Goal: Task Accomplishment & Management: Use online tool/utility

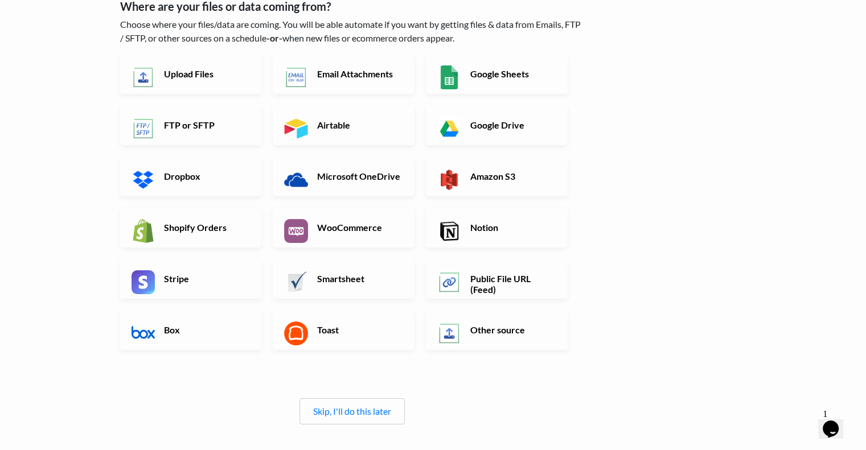
scroll to position [114, 0]
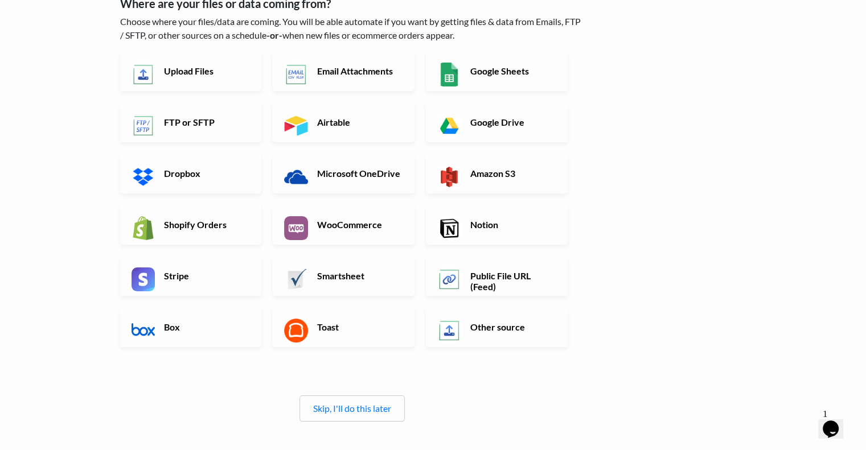
click at [380, 406] on link "Skip, I'll do this later" at bounding box center [352, 408] width 78 height 11
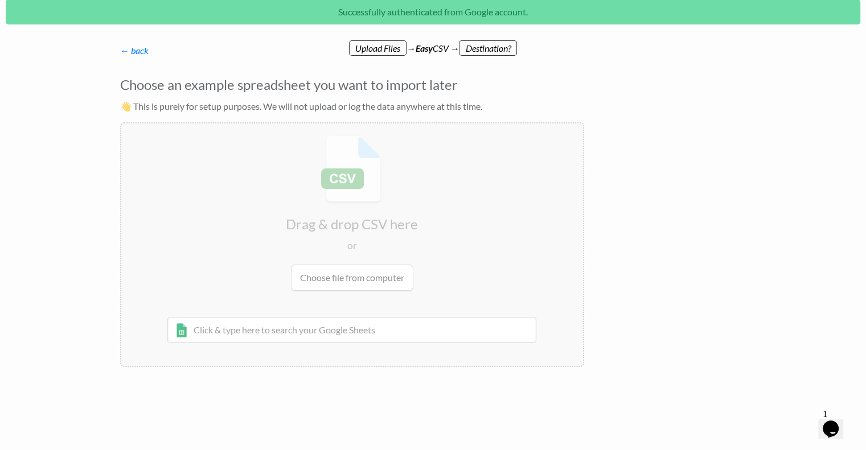
scroll to position [0, 0]
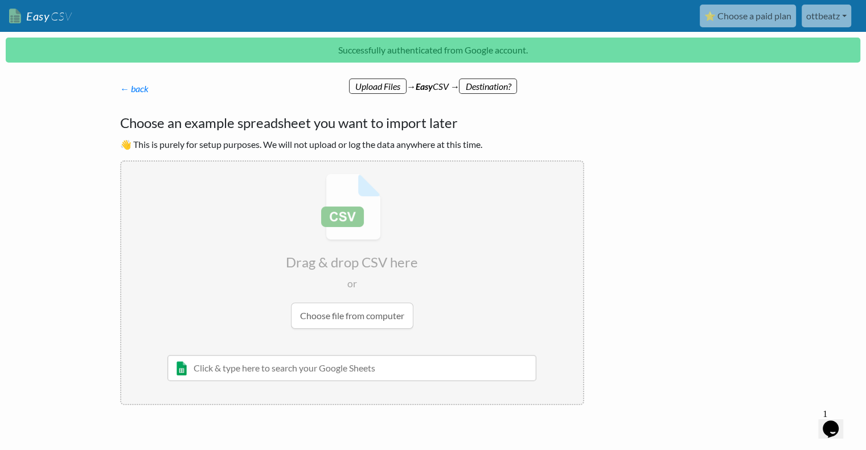
click at [362, 316] on input "file" at bounding box center [352, 251] width 462 height 179
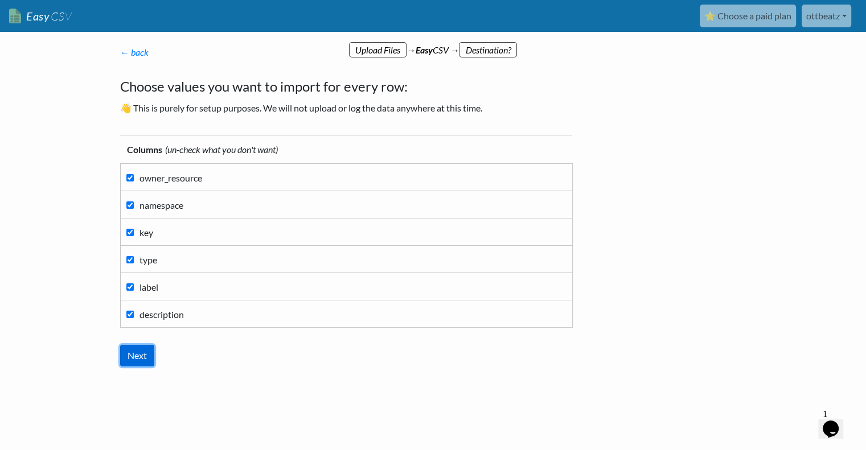
click at [144, 351] on input "Next" at bounding box center [137, 356] width 34 height 22
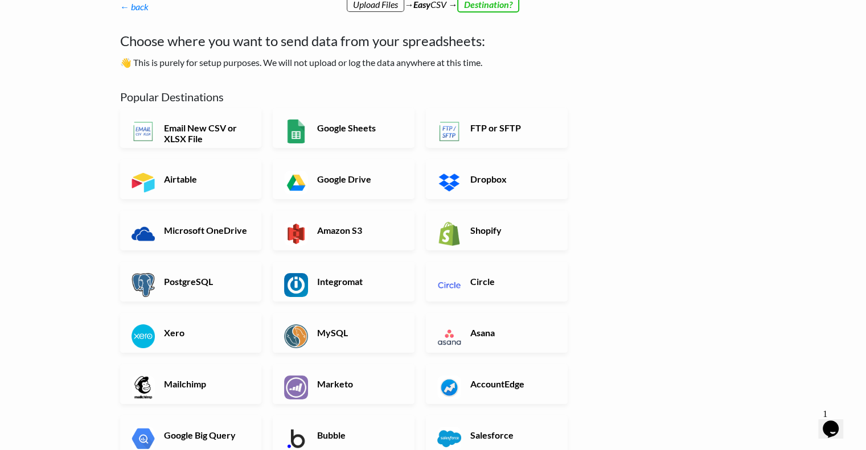
scroll to position [47, 0]
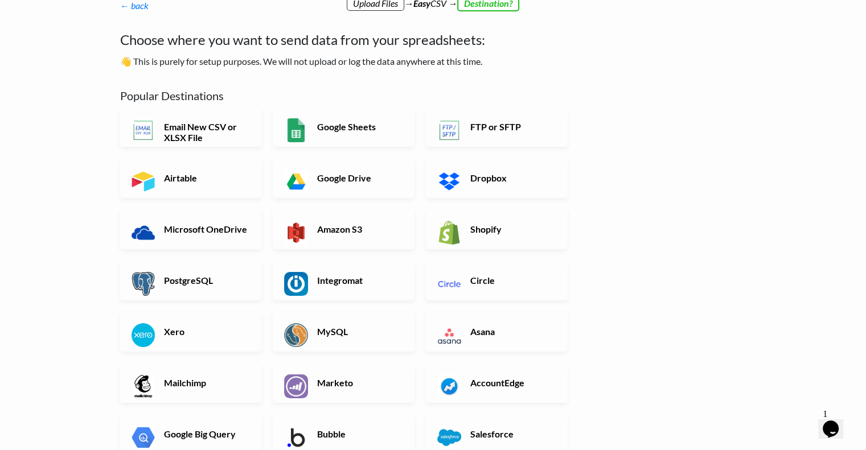
click at [501, 219] on link "Shopify" at bounding box center [497, 230] width 142 height 40
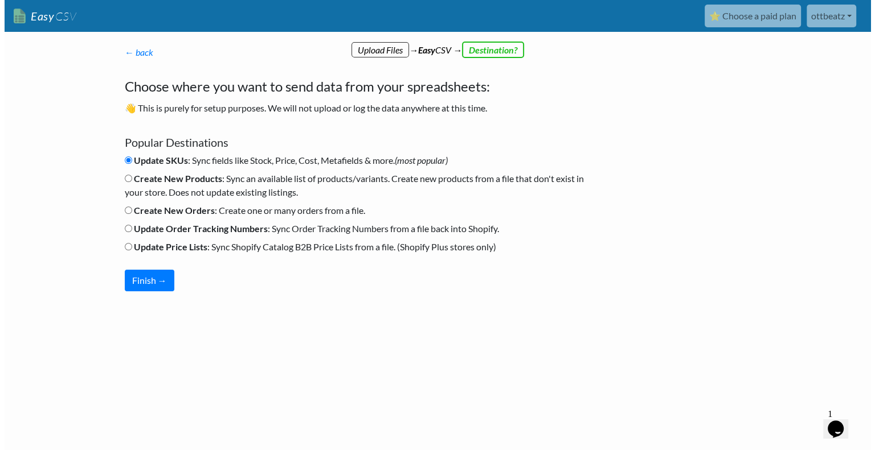
scroll to position [0, 0]
click at [184, 189] on label "Create New Products : Sync an available list of products/variants. Create new p…" at bounding box center [356, 185] width 464 height 27
click at [132, 182] on input "Create New Products : Sync an available list of products/variants. Create new p…" at bounding box center [127, 178] width 7 height 7
radio input "true"
click at [184, 211] on b "Create New Orders" at bounding box center [173, 210] width 81 height 11
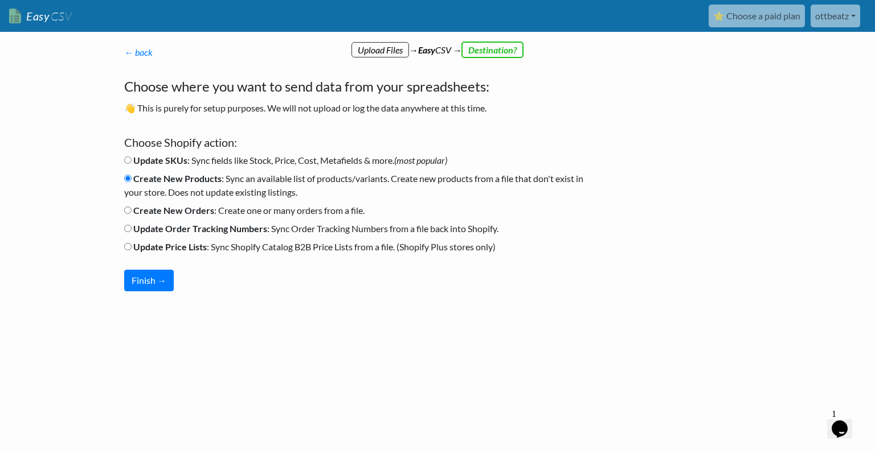
click at [132, 211] on input "Create New Orders : Create one or many orders from a file." at bounding box center [127, 210] width 7 height 7
radio input "true"
click at [296, 157] on label "Update SKUs : Sync fields like Stock, Price, Cost, Metafields & more. (most pop…" at bounding box center [285, 161] width 323 height 14
click at [132, 157] on input "Update SKUs : Sync fields like Stock, Price, Cost, Metafields & more. (most pop…" at bounding box center [127, 160] width 7 height 7
radio input "true"
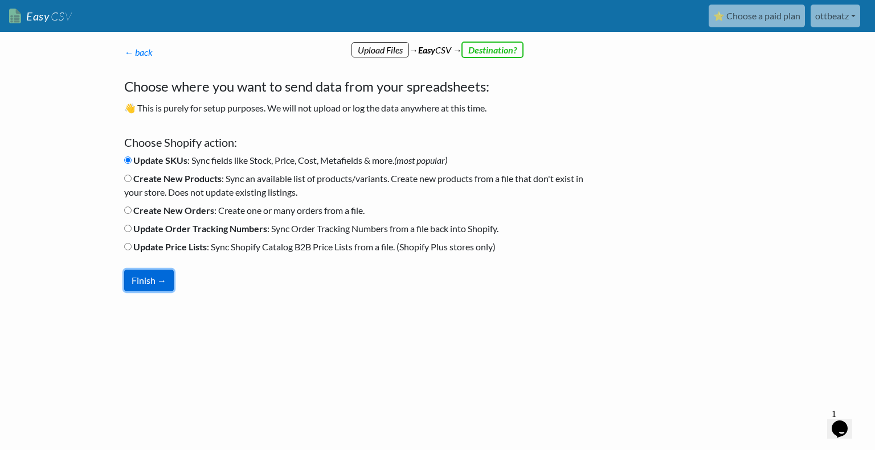
click at [153, 280] on button "Finish →" at bounding box center [149, 281] width 50 height 22
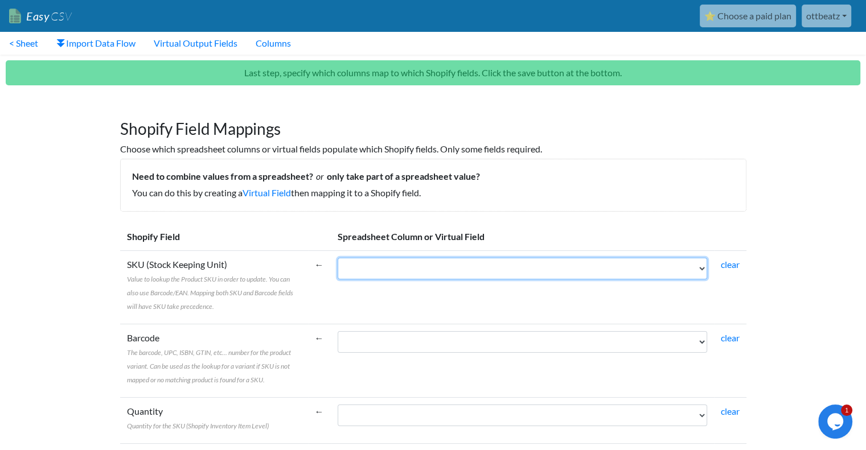
click at [378, 268] on select "owner_resource namespace key type label description" at bounding box center [523, 269] width 370 height 22
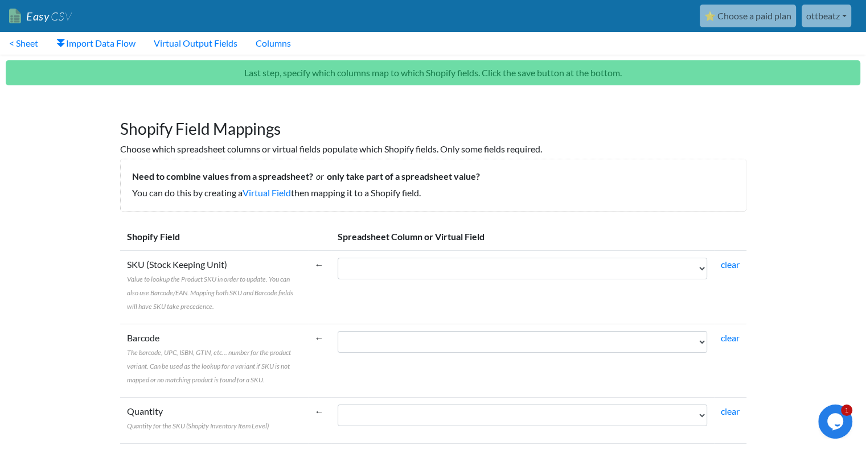
click at [310, 299] on td "←" at bounding box center [319, 287] width 23 height 73
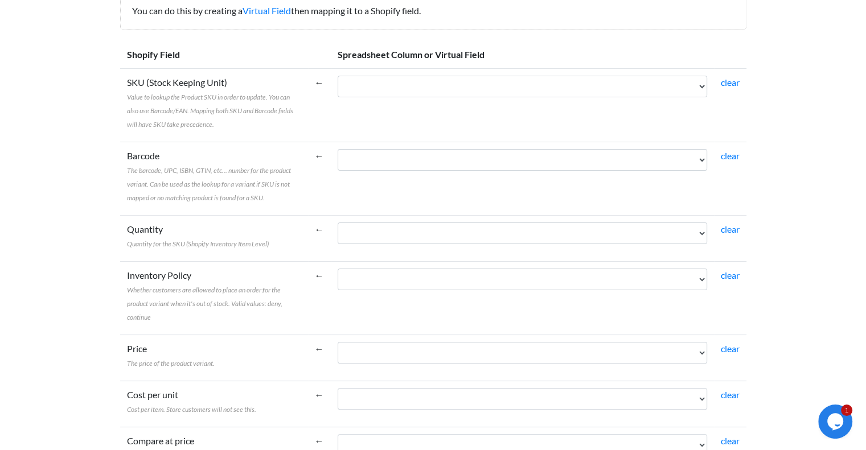
scroll to position [205, 0]
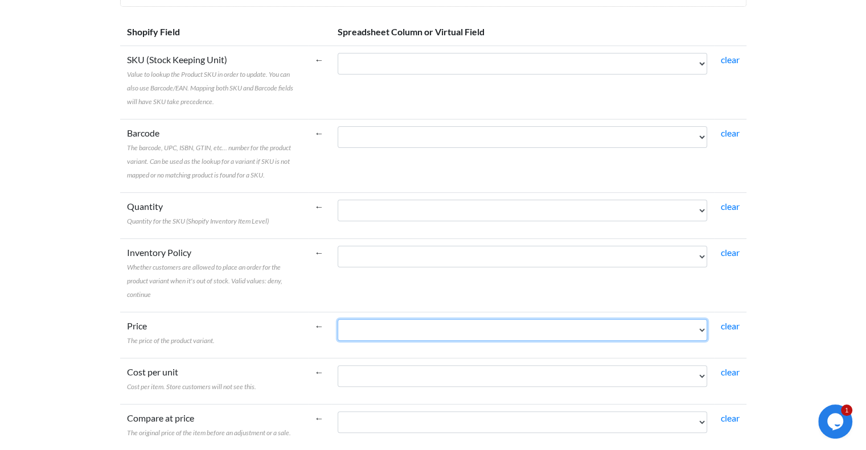
click at [405, 319] on select "owner_resource namespace key type label description" at bounding box center [523, 330] width 370 height 22
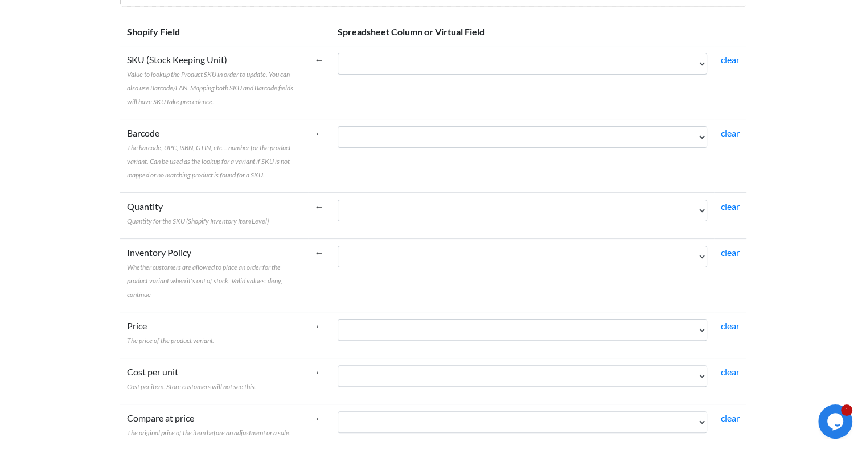
click at [128, 280] on span "Whether customers are allowed to place an order for the product variant when it…" at bounding box center [204, 281] width 155 height 36
click at [338, 268] on select "owner_resource namespace key type label description" at bounding box center [523, 257] width 370 height 22
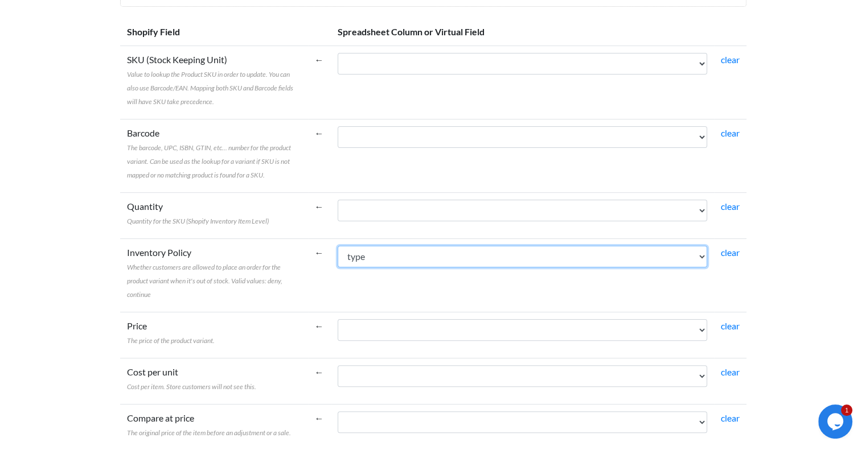
select select "cr_755406"
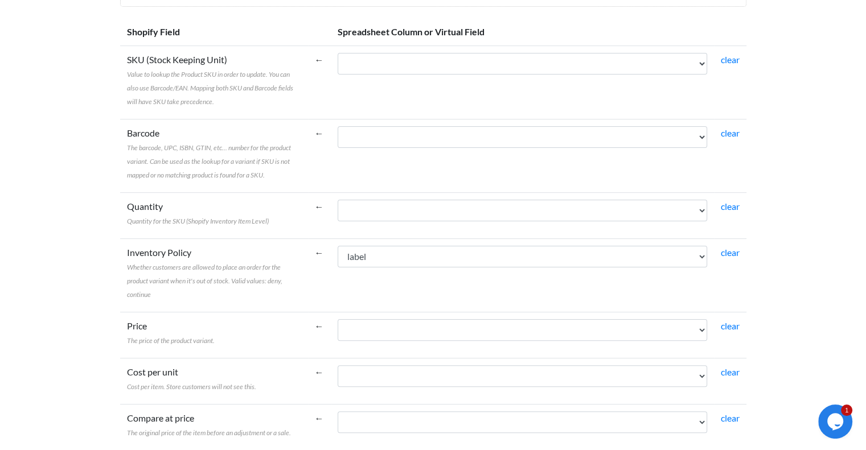
click at [128, 280] on span "Whether customers are allowed to place an order for the product variant when it…" at bounding box center [204, 281] width 155 height 36
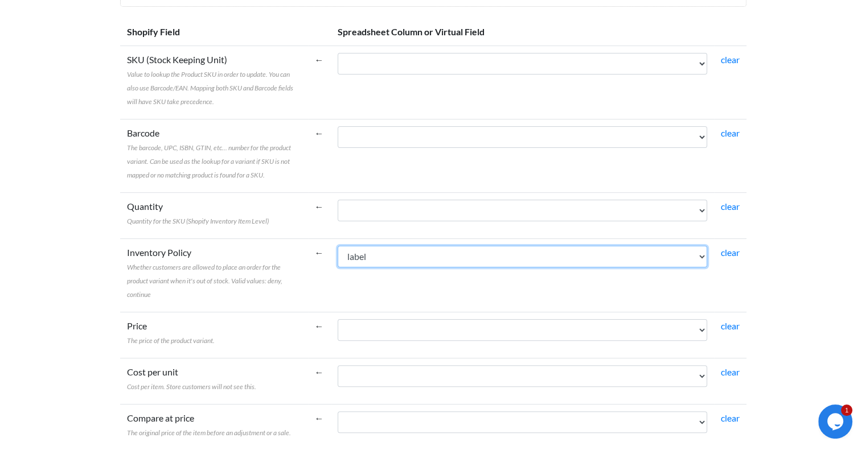
click at [338, 268] on select "owner_resource namespace key type label description" at bounding box center [523, 257] width 370 height 22
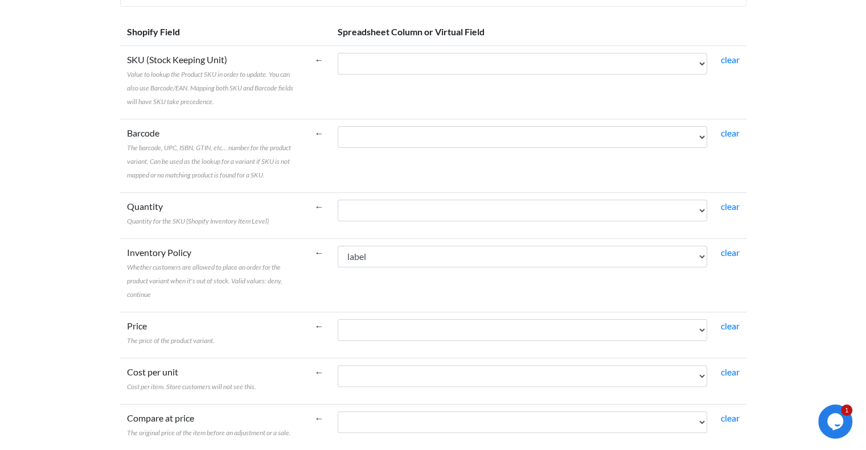
click at [728, 252] on link "clear" at bounding box center [730, 252] width 19 height 11
select select
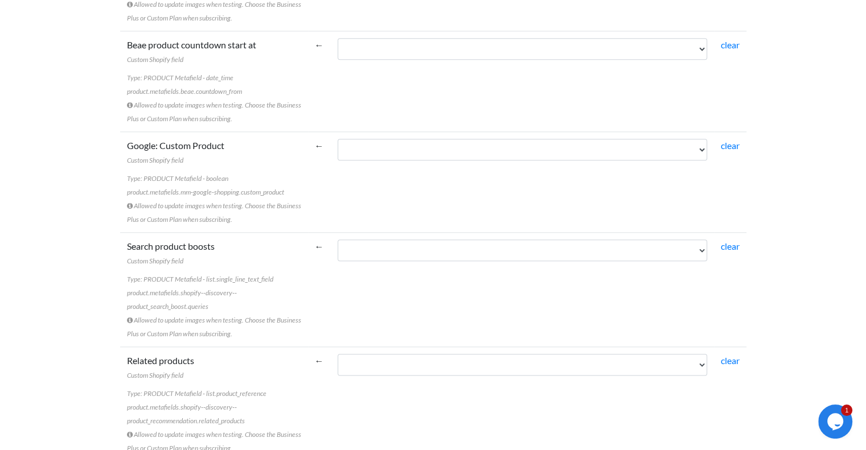
scroll to position [0, 0]
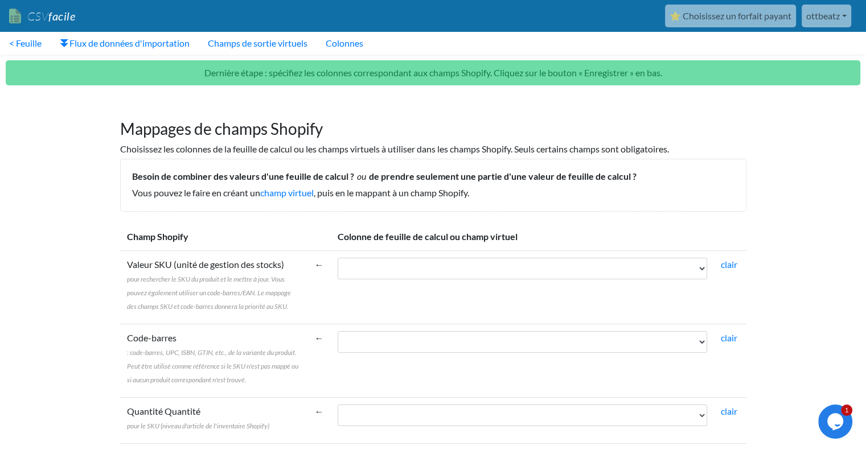
click at [565, 126] on h1 "Mappages de champs Shopify" at bounding box center [433, 123] width 626 height 31
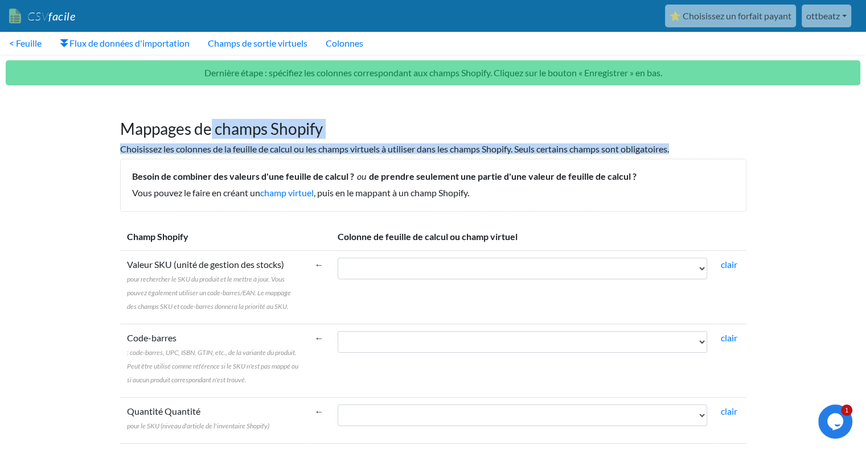
drag, startPoint x: 125, startPoint y: 132, endPoint x: 726, endPoint y: 149, distance: 600.5
click at [726, 149] on div "Mappages de champs Shopify Choisissez les colonnes de la feuille de calcul ou l…" at bounding box center [433, 154] width 649 height 115
copy div "Mappages de champs Shopify Choisissez les colonnes de la feuille de calcul ou l…"
click at [32, 43] on font "< Feuille" at bounding box center [25, 43] width 32 height 11
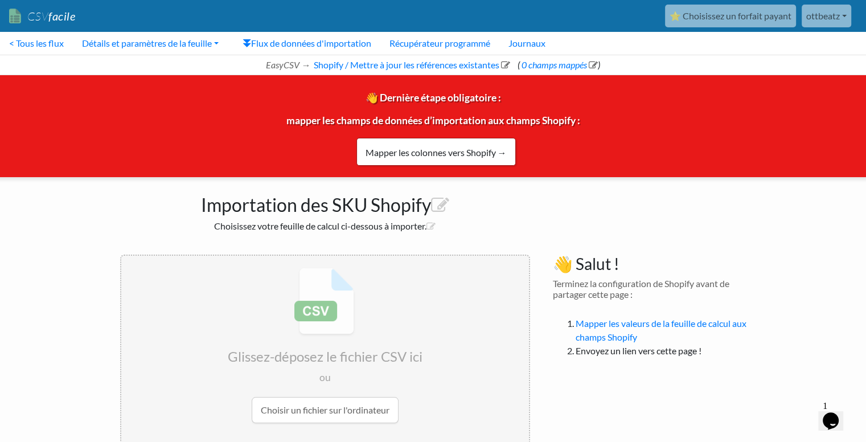
click at [495, 155] on font "Mapper les colonnes vers Shopify →" at bounding box center [436, 152] width 141 height 11
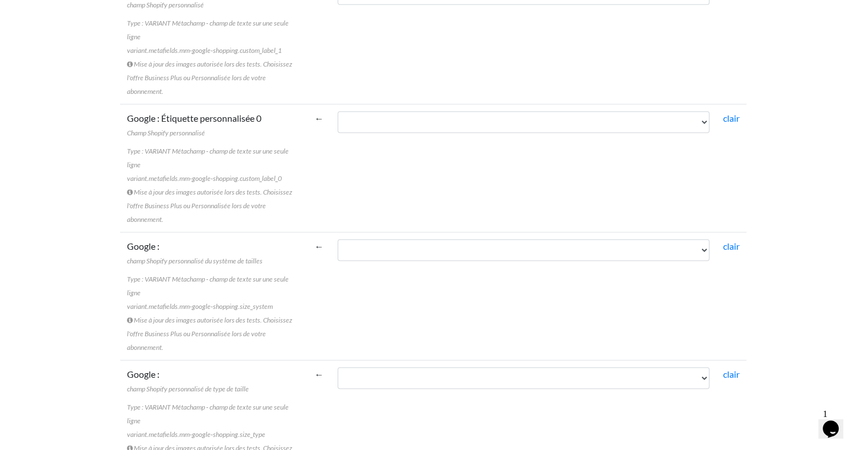
scroll to position [3283, 0]
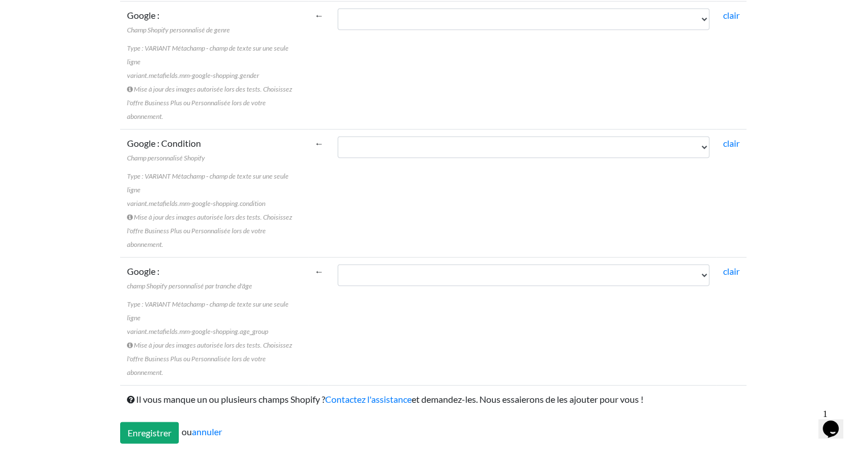
click at [208, 427] on font "annuler" at bounding box center [207, 432] width 30 height 11
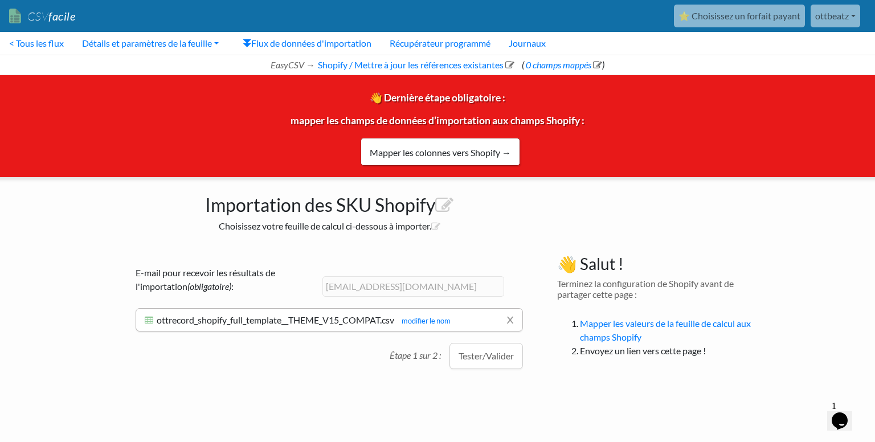
click at [487, 359] on font "Tester/Valider" at bounding box center [485, 355] width 55 height 11
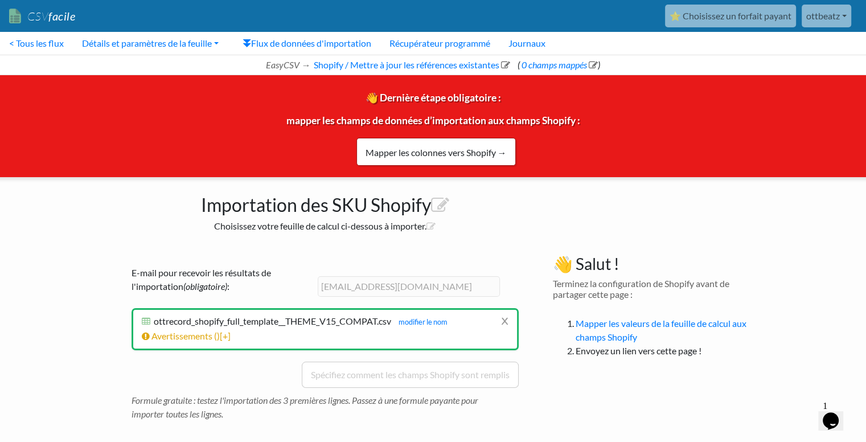
scroll to position [7, 0]
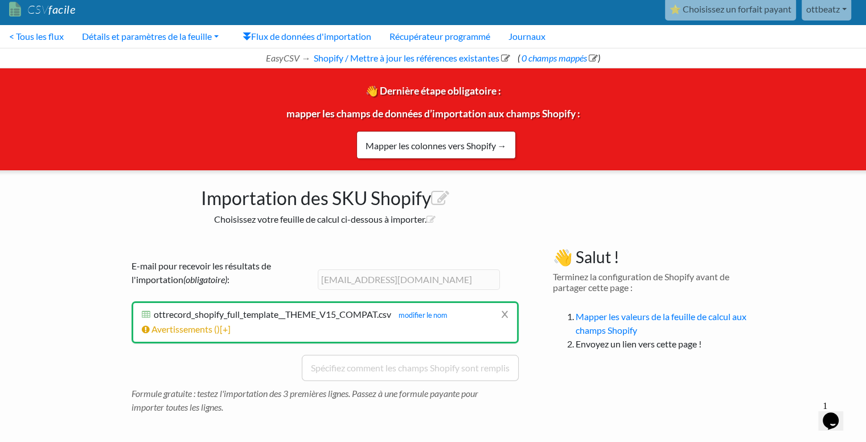
click at [169, 326] on font "Avertissements (" at bounding box center [183, 328] width 65 height 11
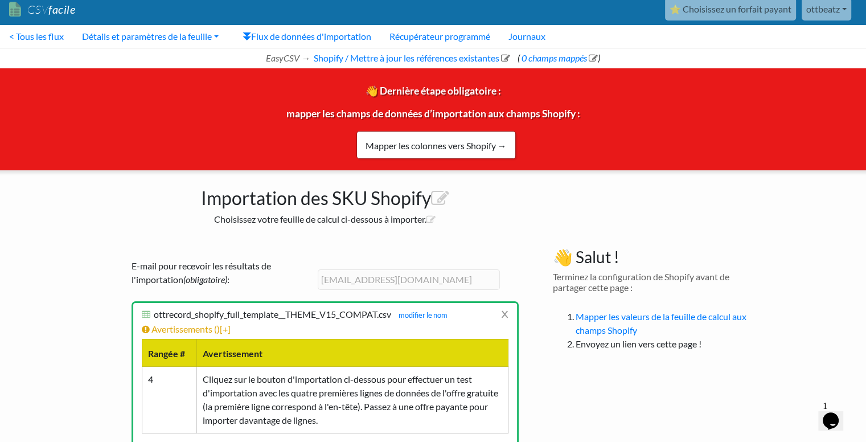
scroll to position [116, 0]
